Goal: Check status

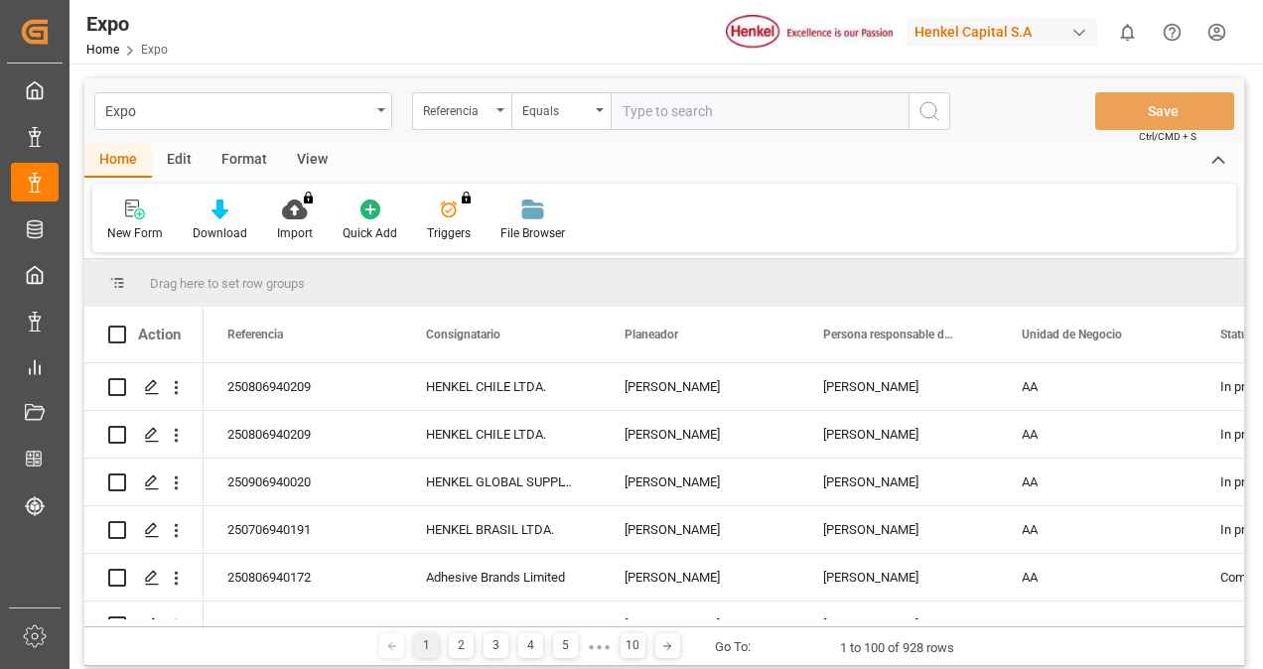
click at [664, 109] on input "text" at bounding box center [759, 111] width 298 height 38
paste input "250606940057"
type input "250606940057"
click at [921, 107] on icon "search button" at bounding box center [929, 111] width 24 height 24
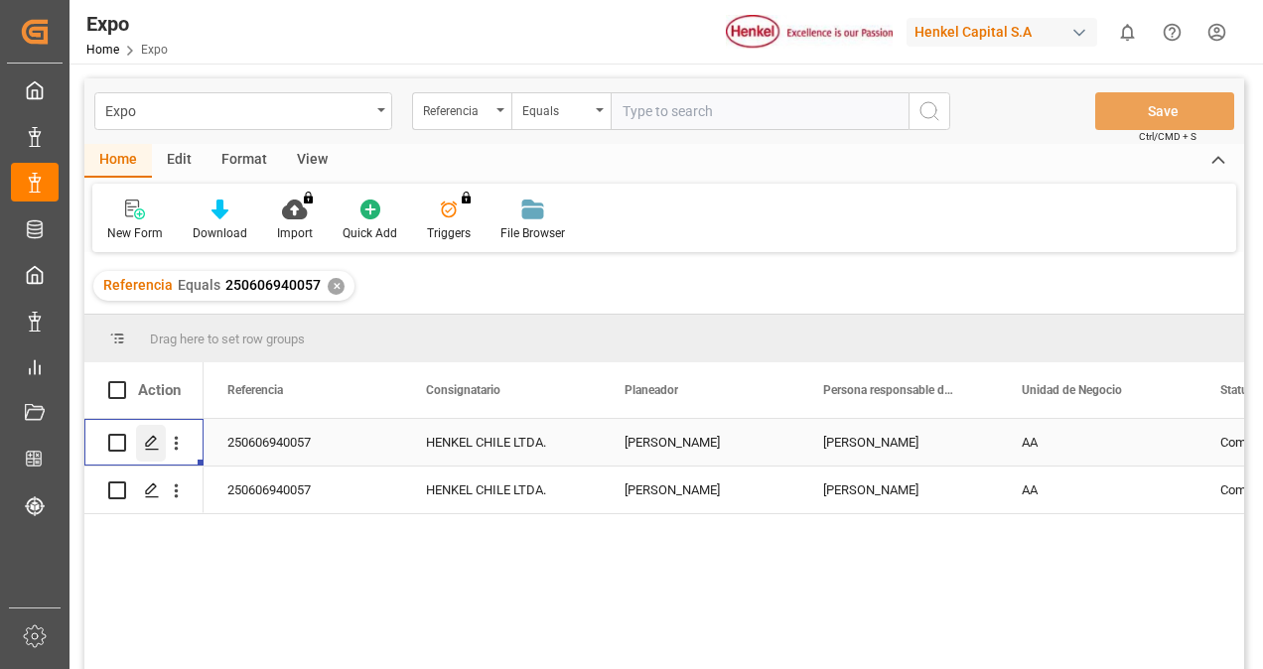
click at [151, 433] on div "Press SPACE to select this row." at bounding box center [151, 443] width 30 height 37
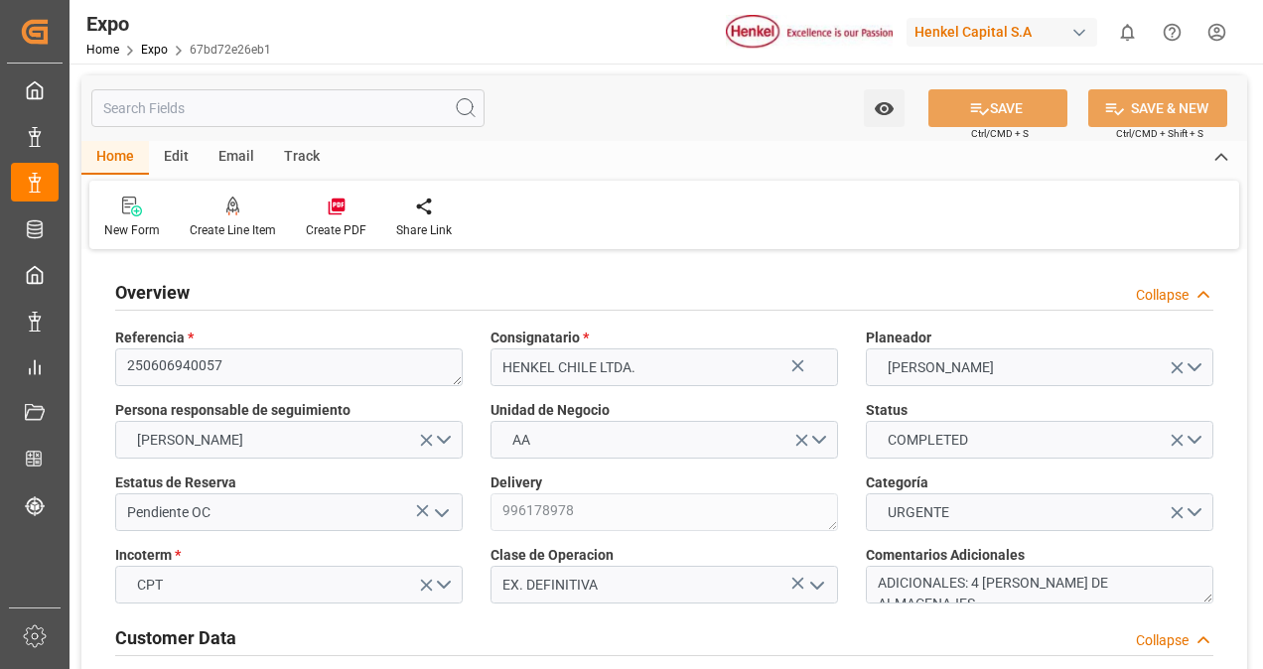
type input "10260"
type input "10765.44"
type input "18"
type input "9946714"
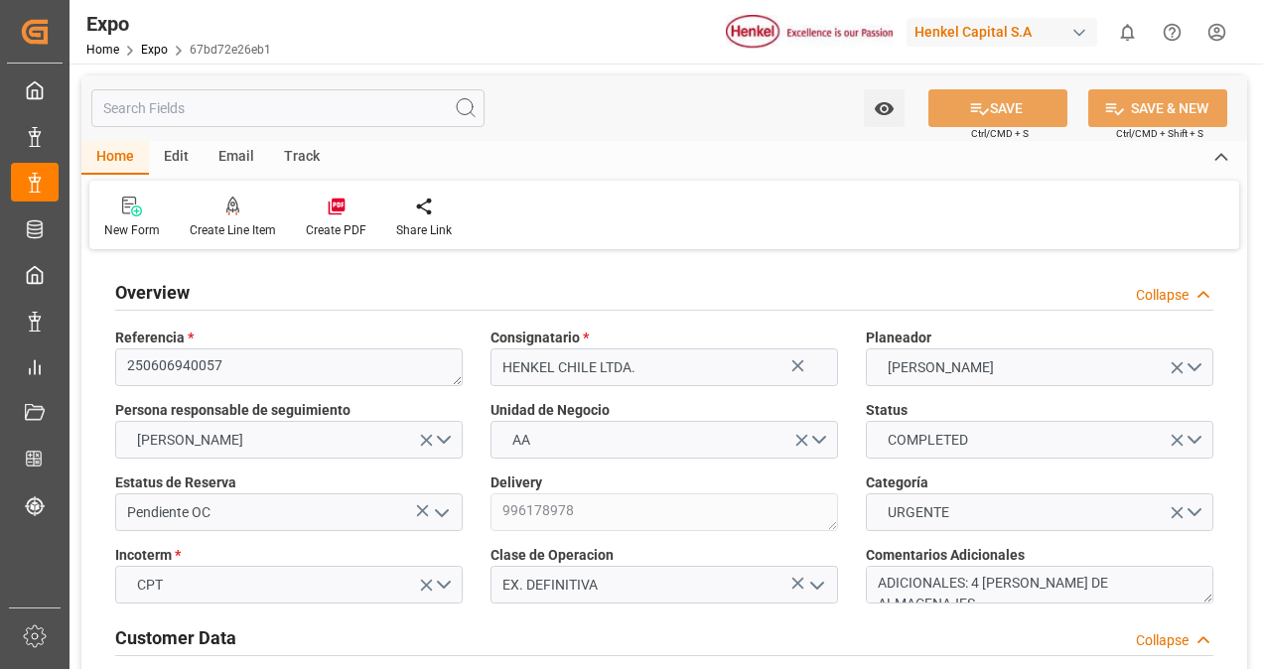
type input "9946714"
type input "MXZLO"
type input "CLSAI"
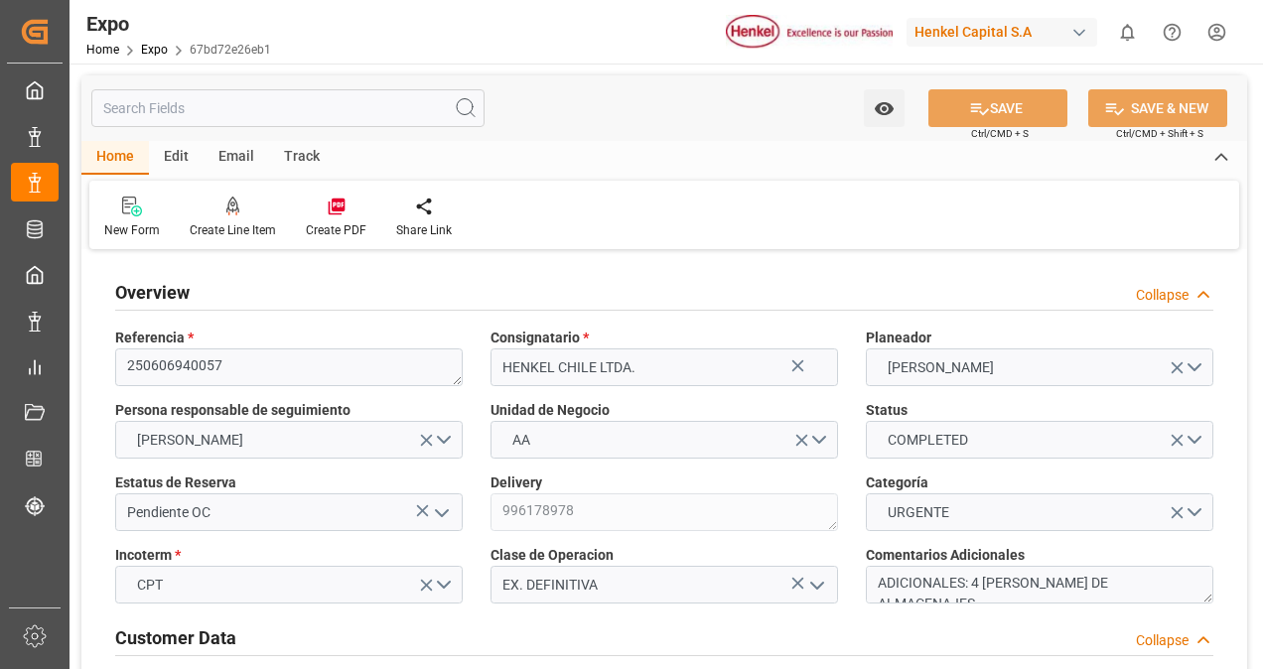
type input "9946714"
type input "[DATE]"
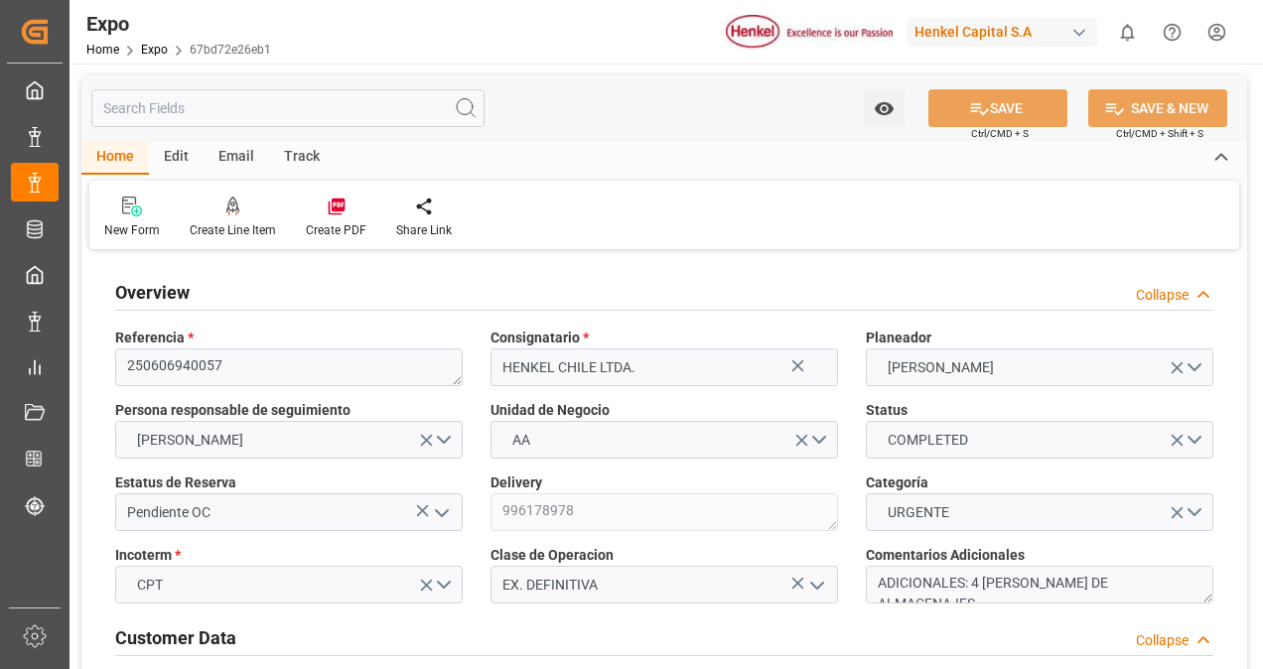
type input "[DATE]"
type input "[DATE] 00:00"
type input "[DATE]"
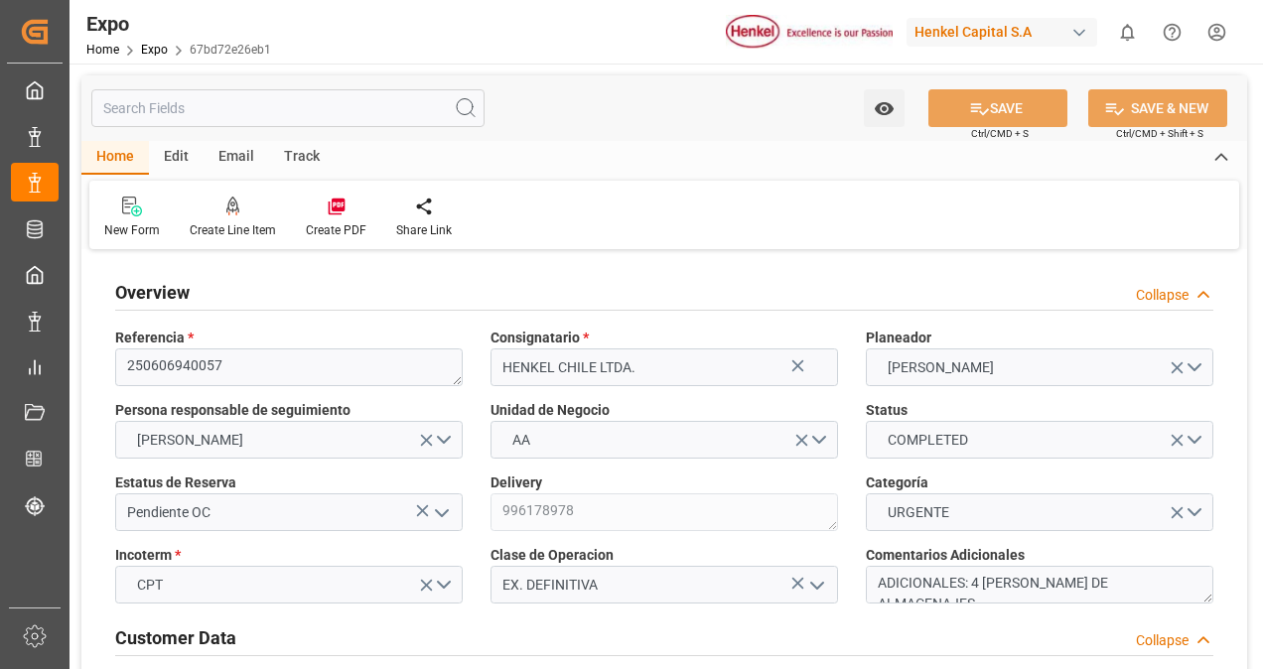
type input "[DATE] 17:32"
type input "[DATE]"
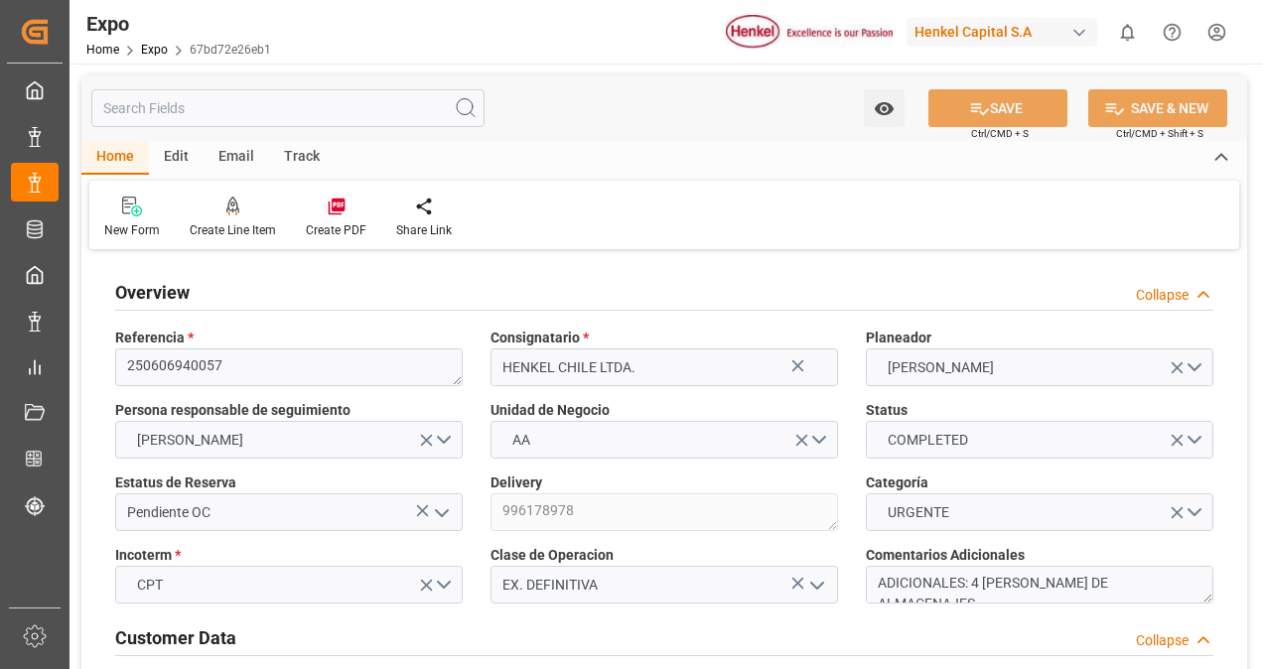
type input "[DATE]"
type input "[DATE] 21:00"
type input "[DATE] 00:00"
type input "[DATE]"
type input "[DATE] 03:12"
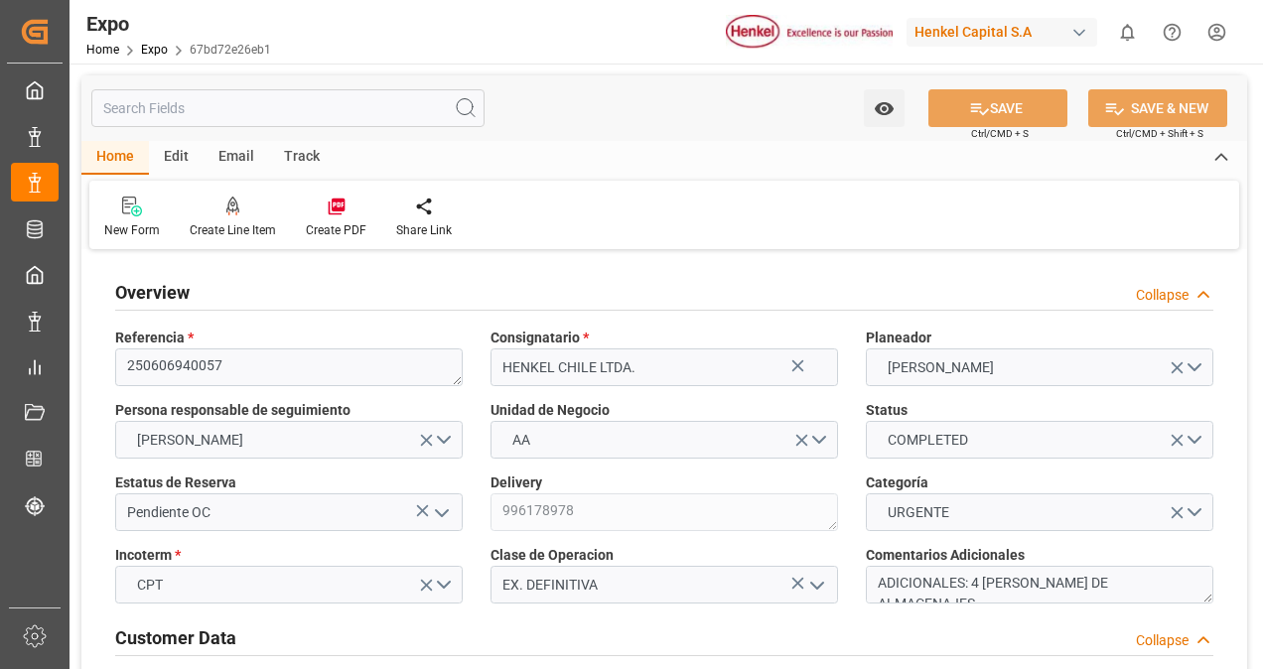
type input "[DATE] 23:00"
type input "[DATE] 00:00"
type input "[DATE]"
type input "[DATE] 12:54"
type input "[DATE] 20:56"
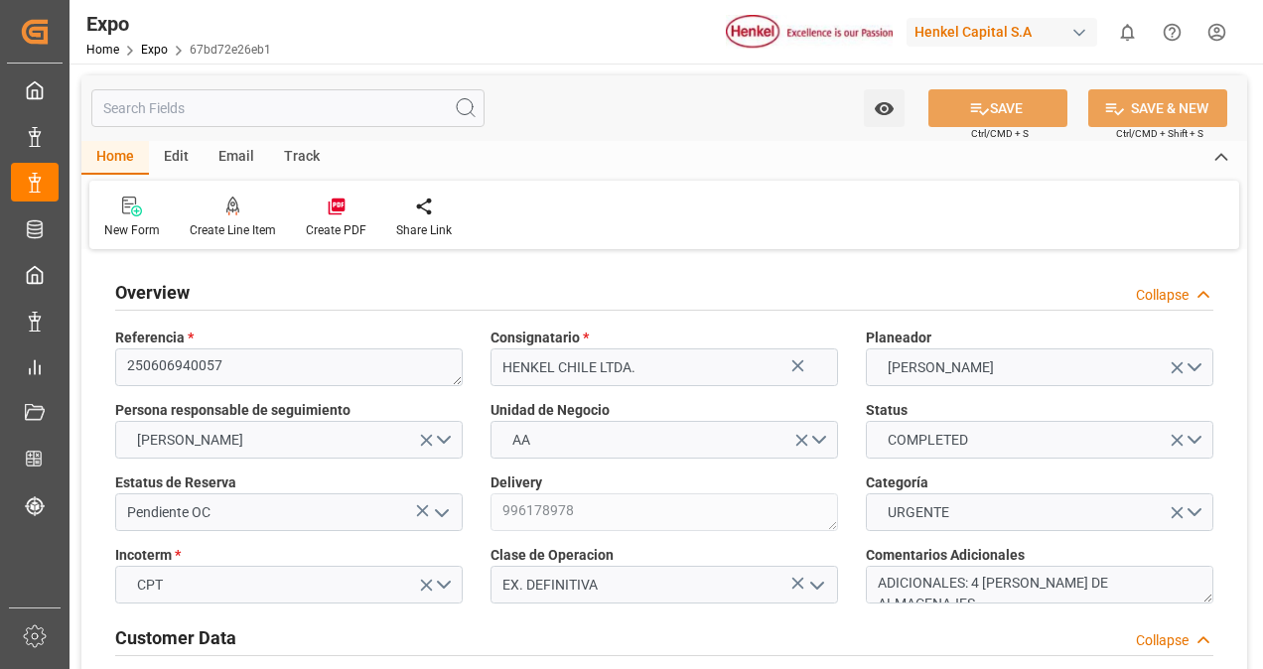
type input "[DATE] 17:24"
type input "[DATE] 13:16"
type input "[DATE] 22:00"
type input "[DATE] 03:59"
type input "[DATE] 23:00"
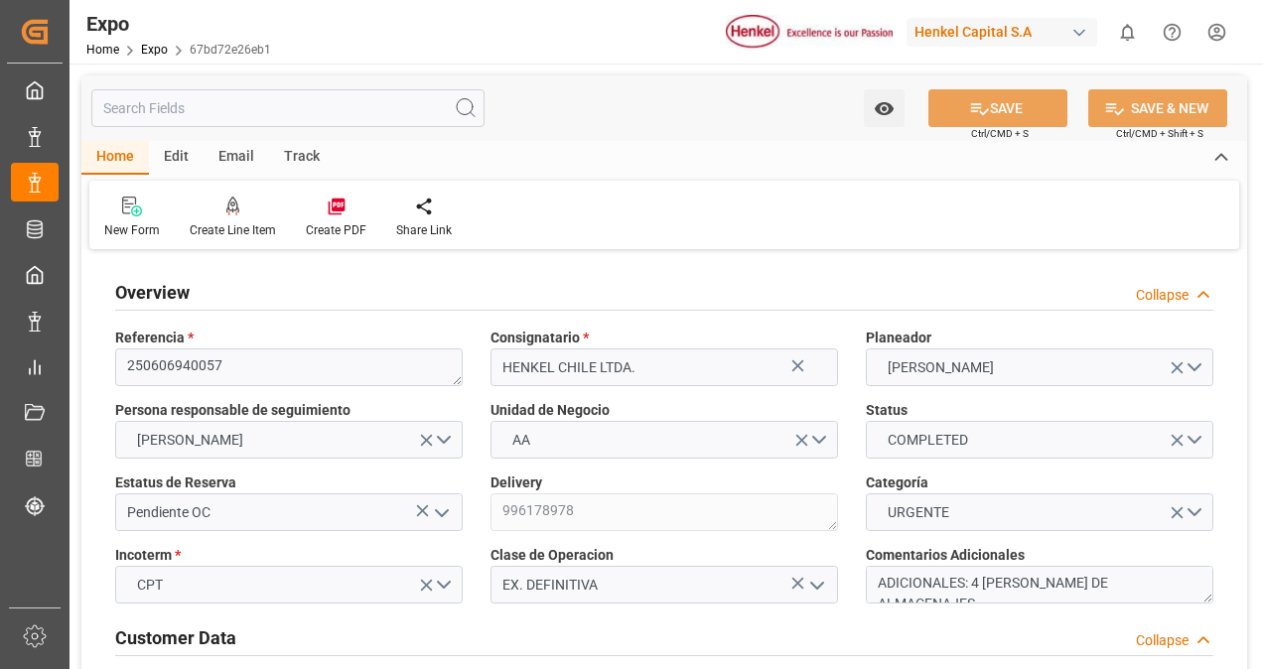
type input "[DATE] 12:53"
type input "[DATE] 11:32"
type input "[DATE] 22:21"
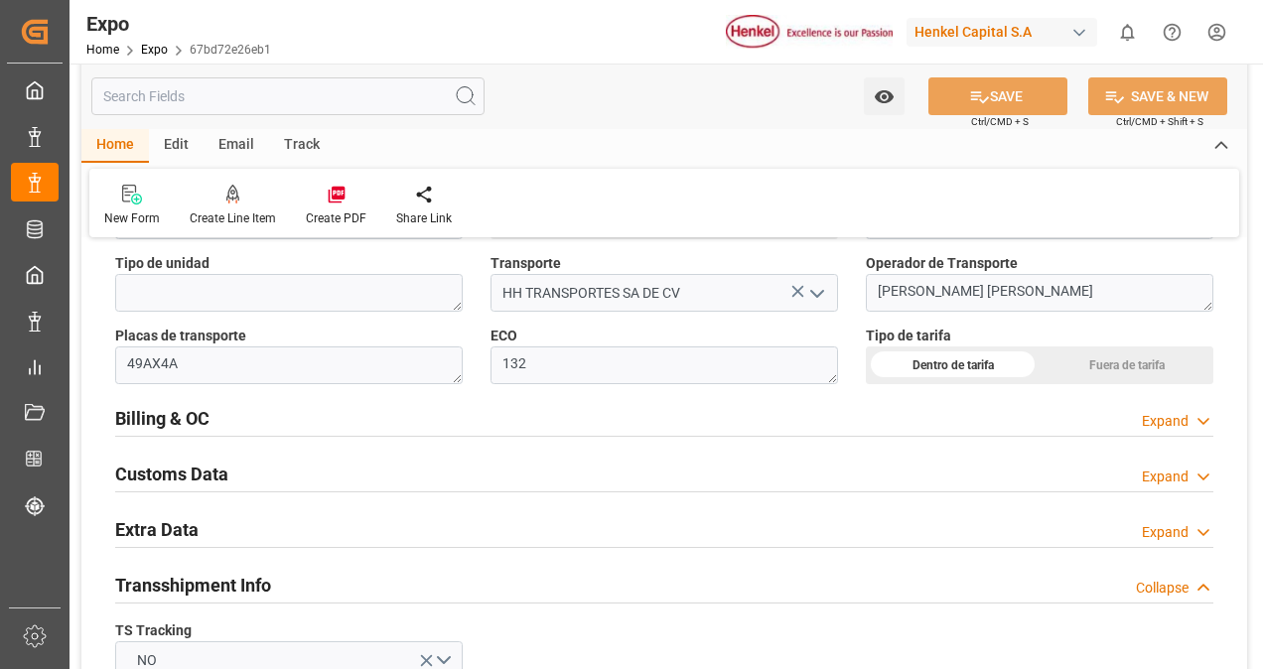
scroll to position [3040, 0]
click at [454, 401] on div "Billing & OC Expand" at bounding box center [664, 416] width 1098 height 38
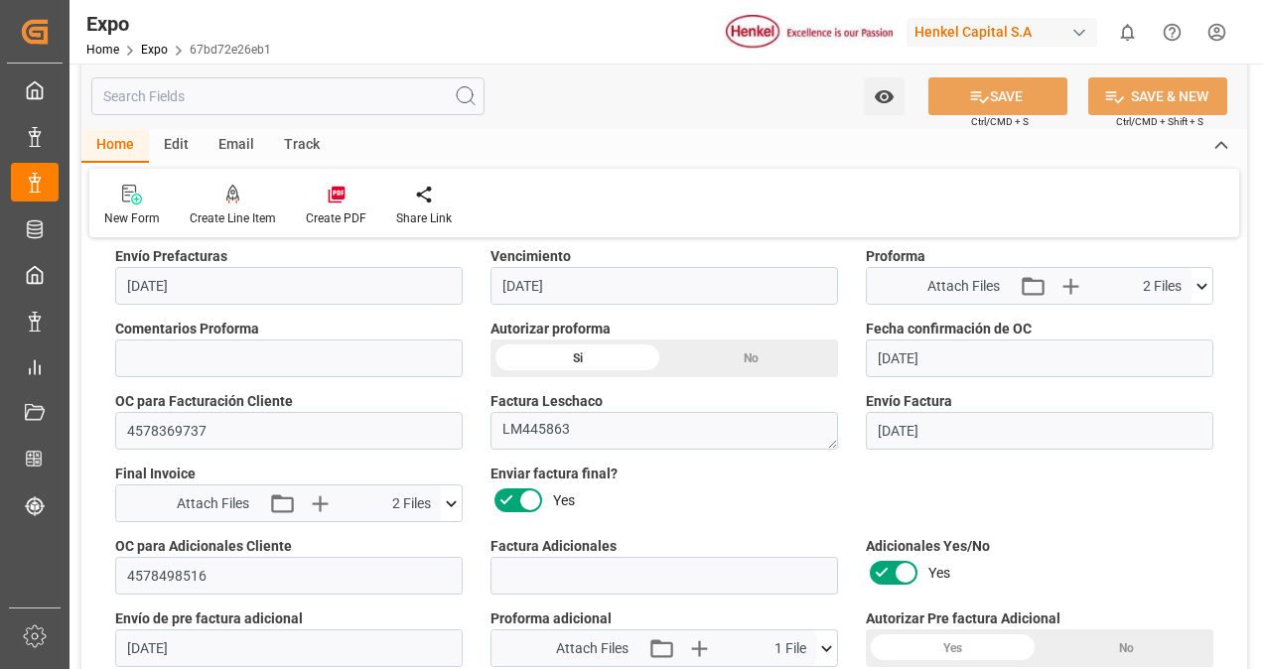
scroll to position [3251, 0]
